Goal: Task Accomplishment & Management: Use online tool/utility

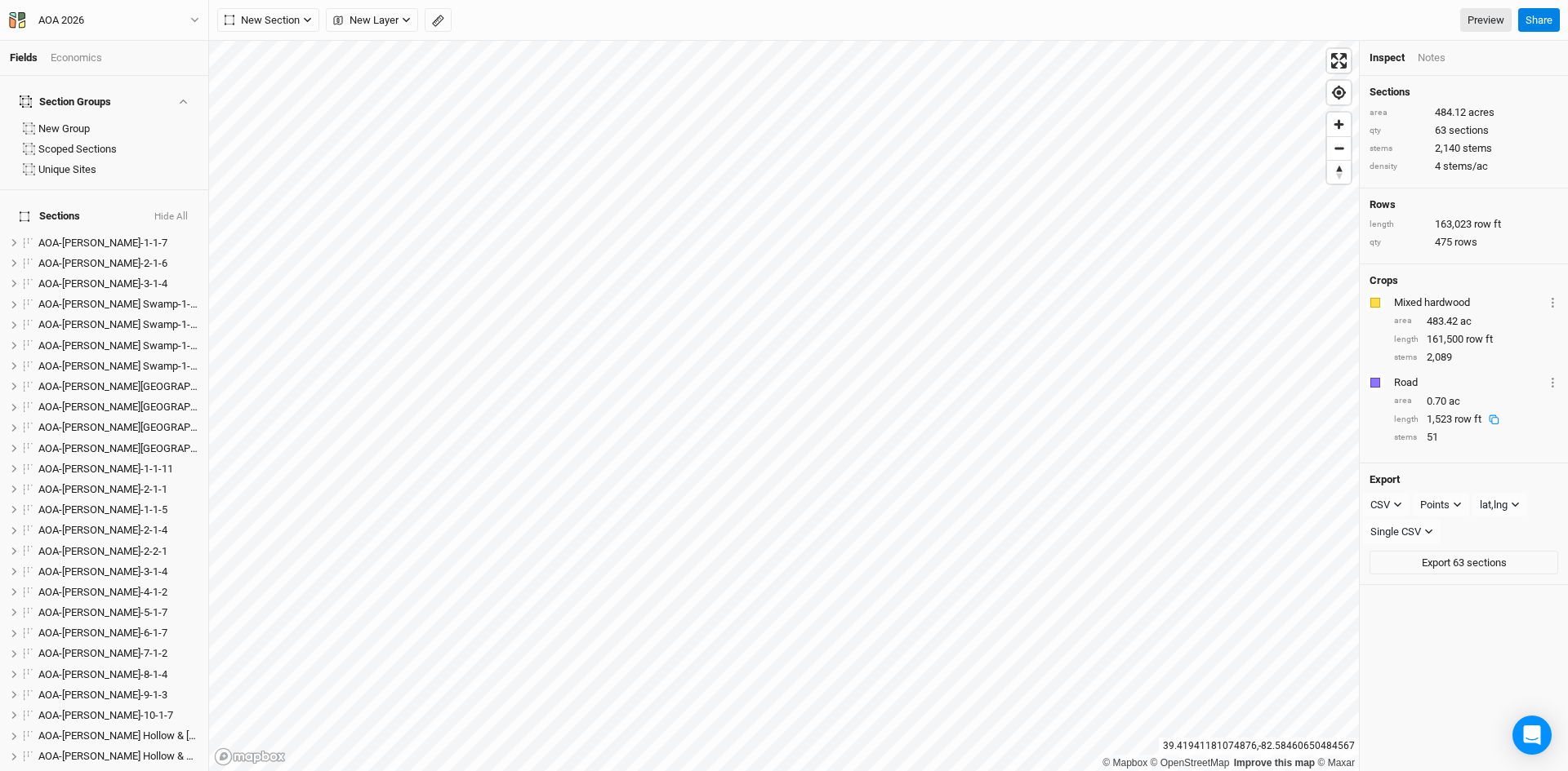
scroll to position [1325, 0]
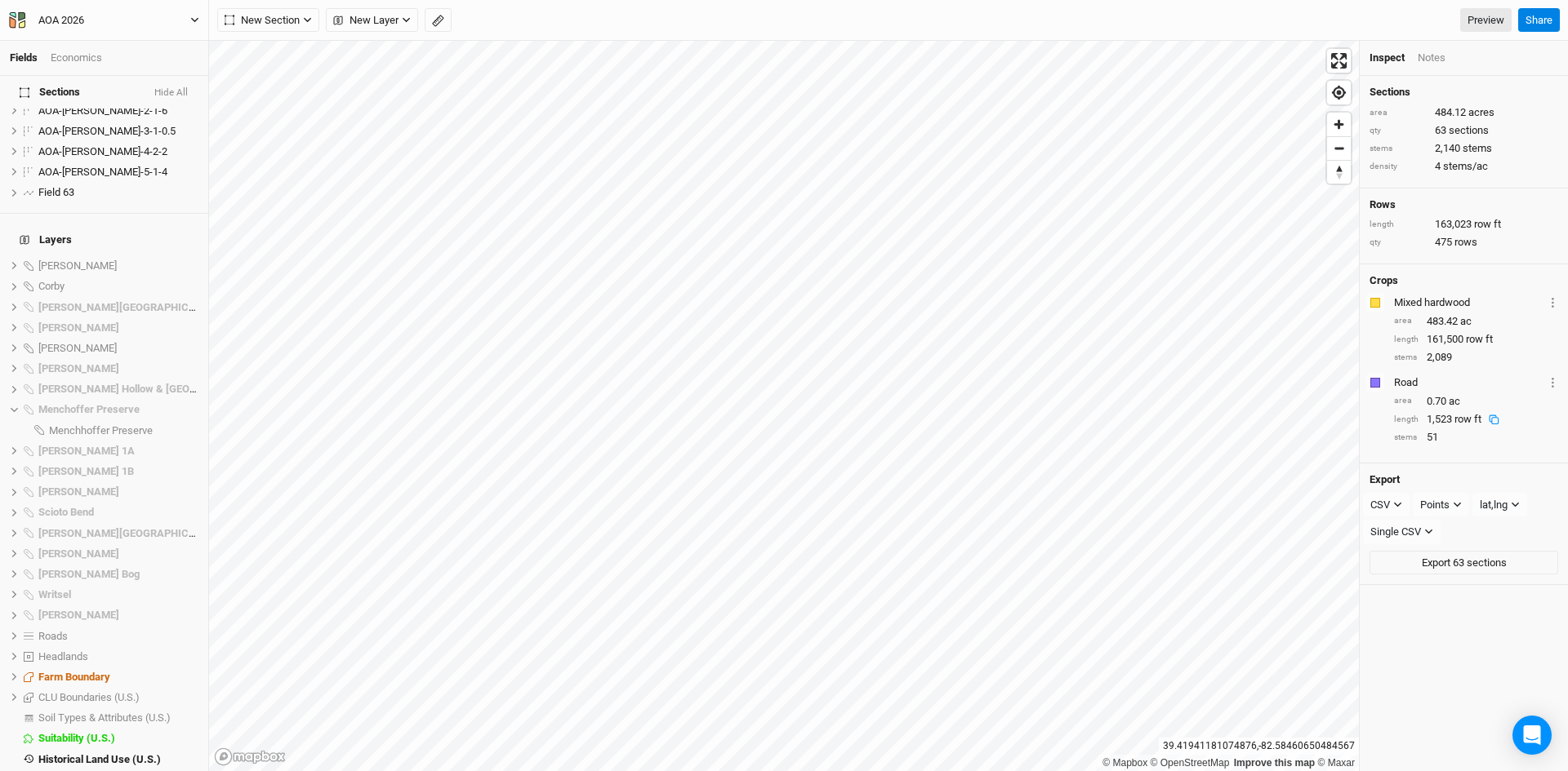
click at [192, 20] on icon "button" at bounding box center [194, 20] width 9 height 9
click at [127, 48] on button "Back" at bounding box center [135, 45] width 129 height 21
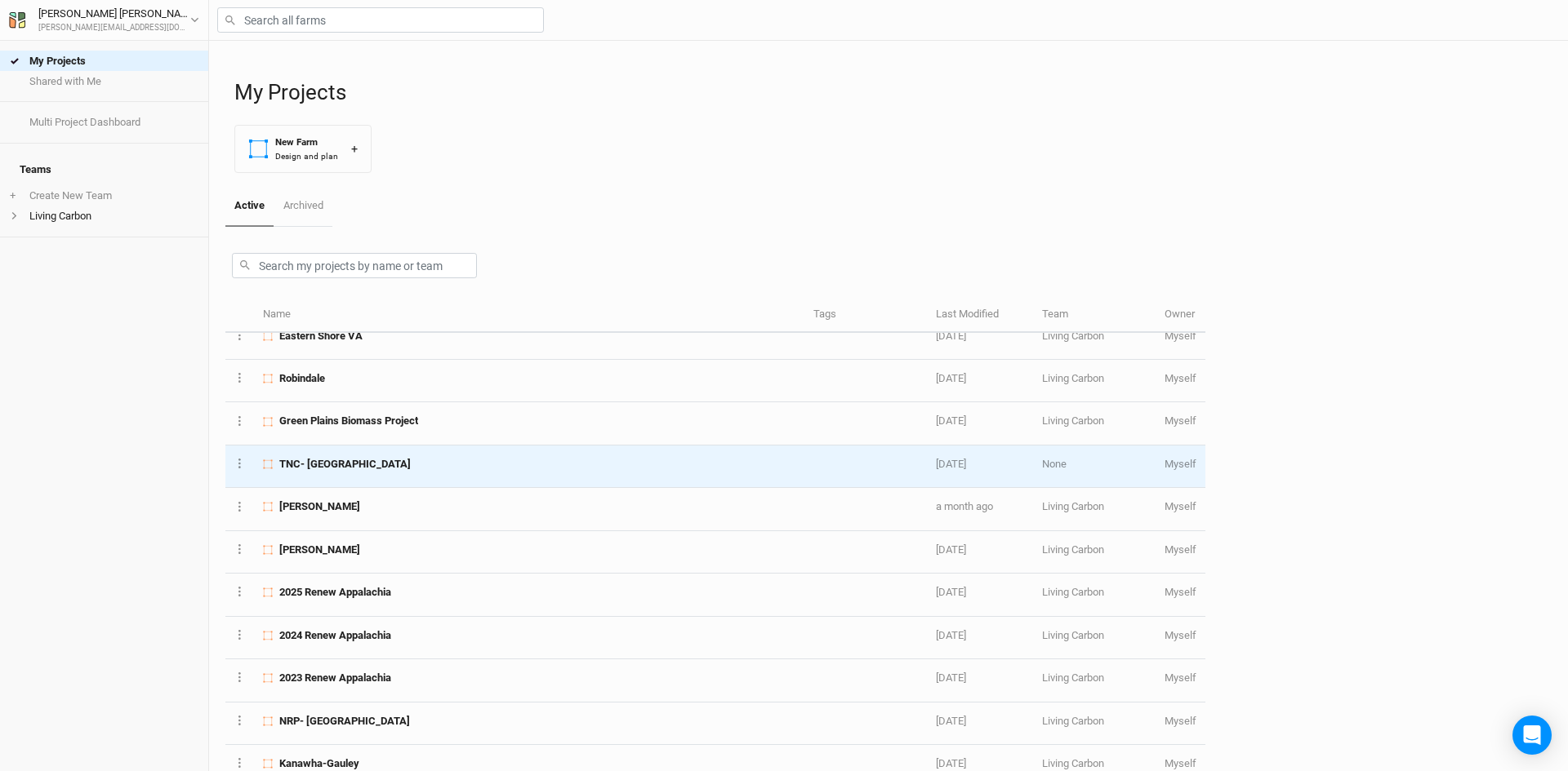
scroll to position [245, 0]
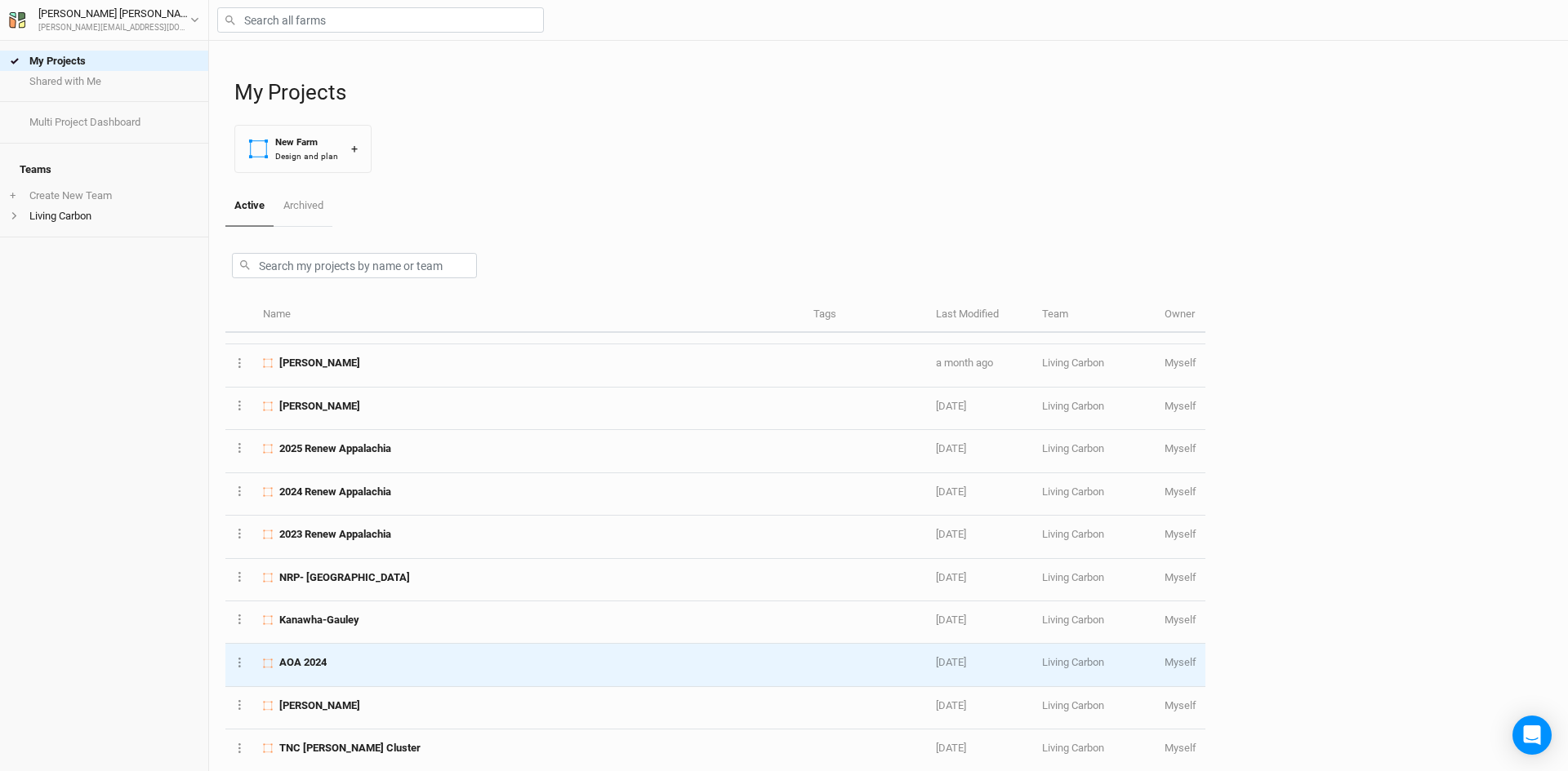
click at [397, 666] on div "AOA 2024" at bounding box center [528, 663] width 531 height 15
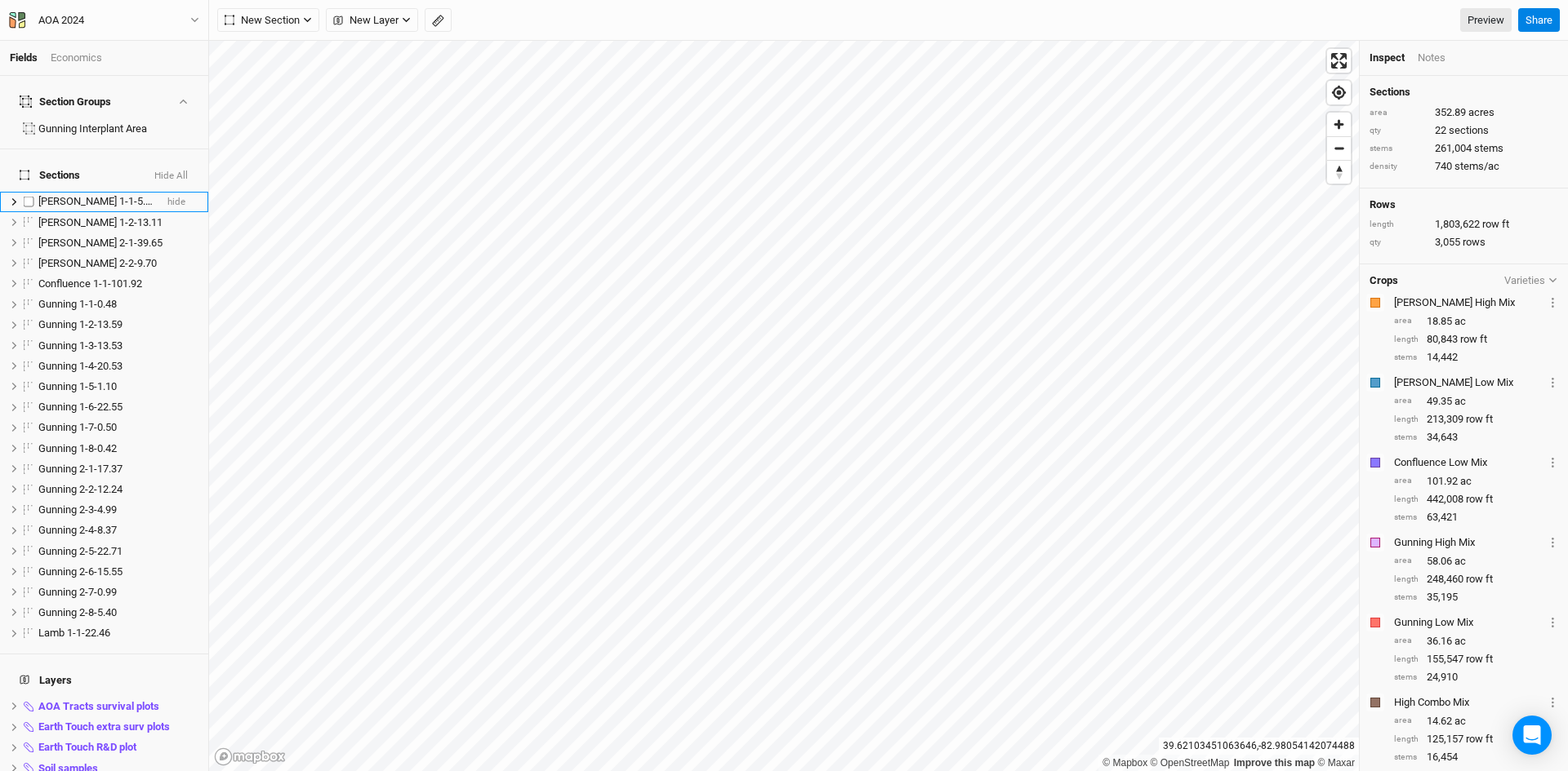
click at [78, 195] on span "[PERSON_NAME] 1-1-5.74" at bounding box center [98, 201] width 119 height 13
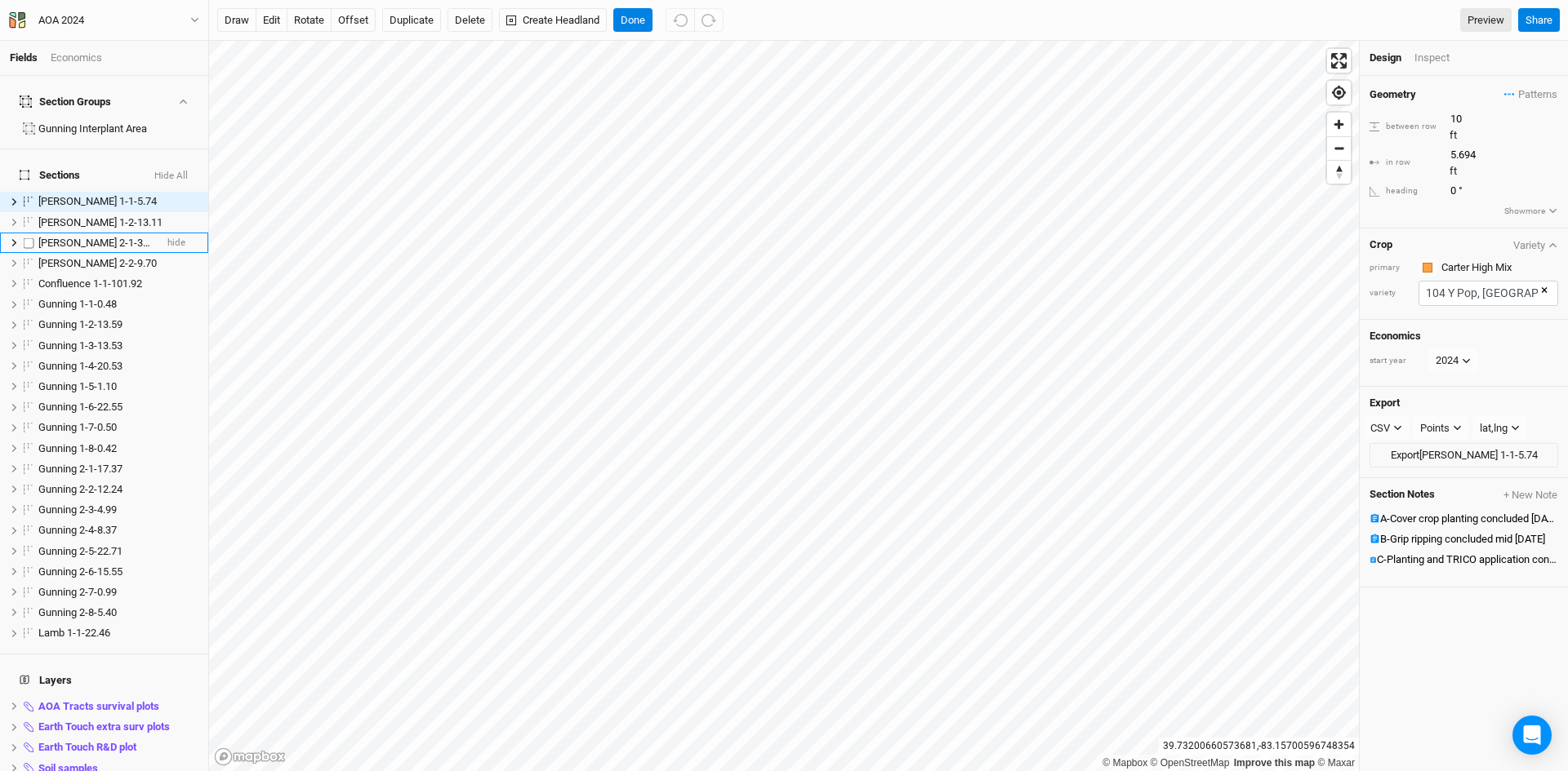
click at [116, 237] on div "[PERSON_NAME] 2-1-39.65" at bounding box center [96, 243] width 116 height 13
click at [106, 257] on span "[PERSON_NAME] 2-2-9.70" at bounding box center [98, 263] width 119 height 13
click at [80, 360] on span "Gunning 1-4-20.53" at bounding box center [80, 365] width 85 height 13
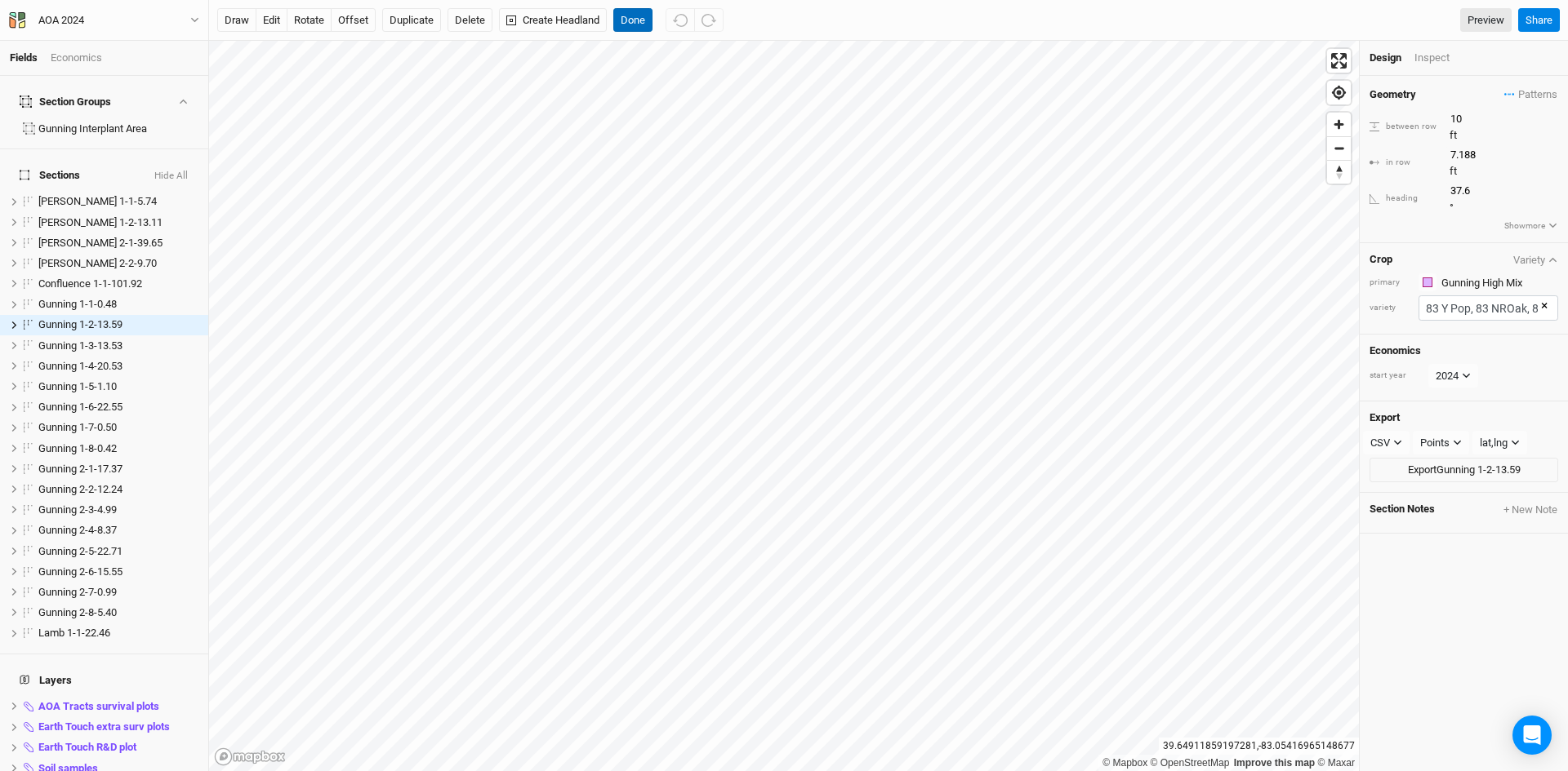
click at [632, 17] on button "Done" at bounding box center [633, 20] width 39 height 24
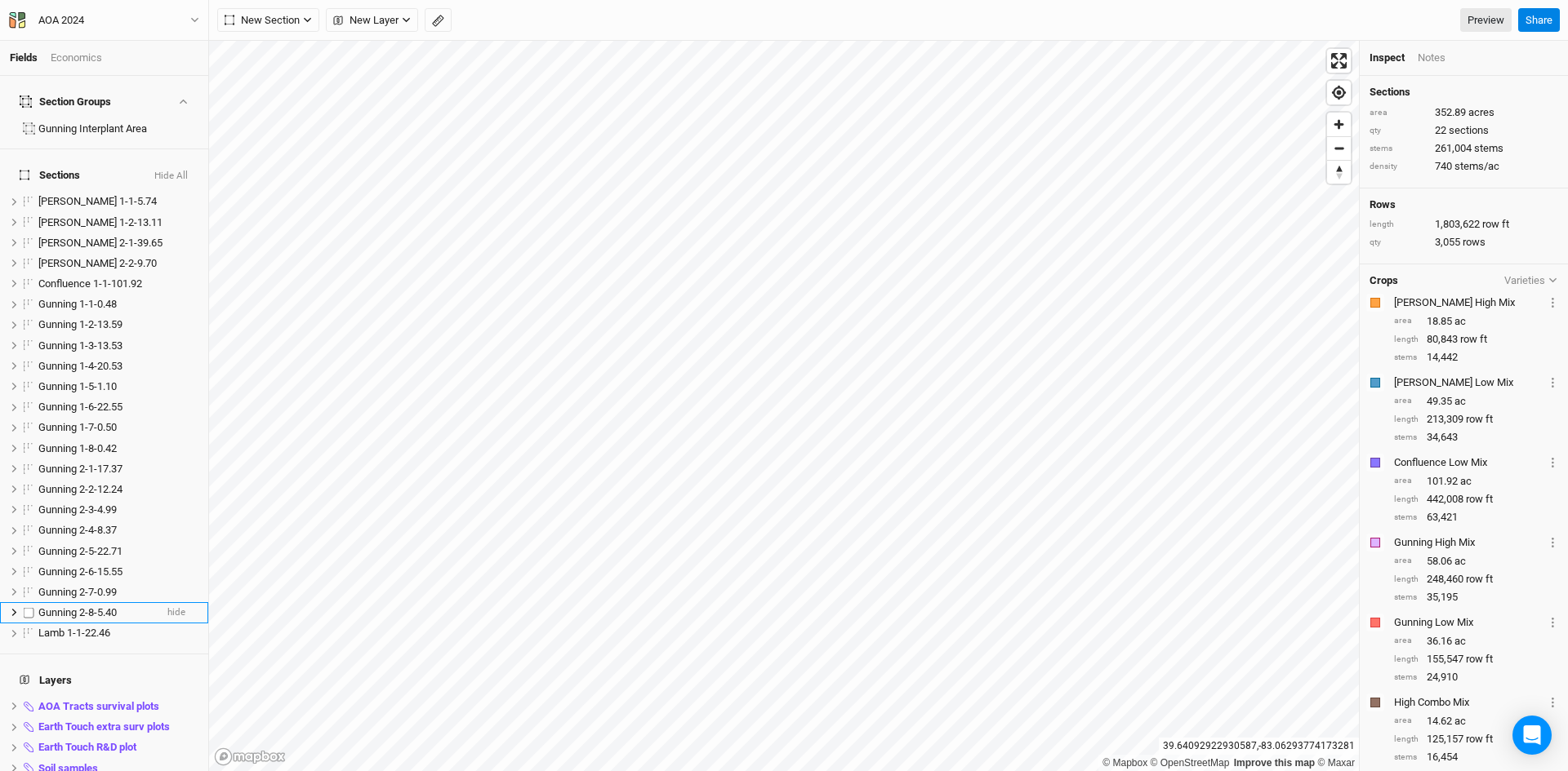
click at [113, 606] on span "Gunning 2-8-5.40" at bounding box center [78, 612] width 79 height 13
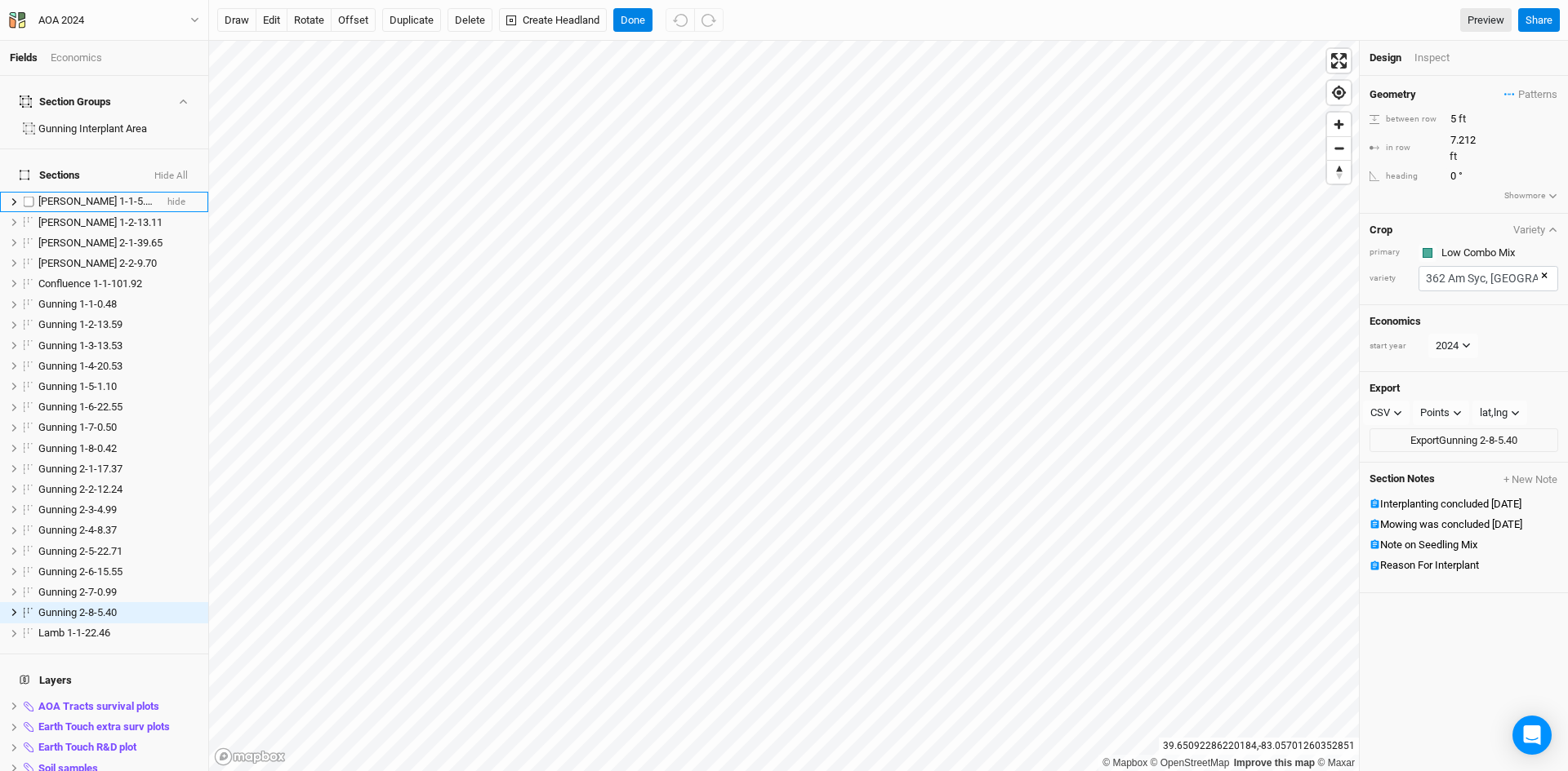
click at [92, 195] on span "[PERSON_NAME] 1-1-5.74" at bounding box center [98, 201] width 119 height 13
